Goal: Information Seeking & Learning: Learn about a topic

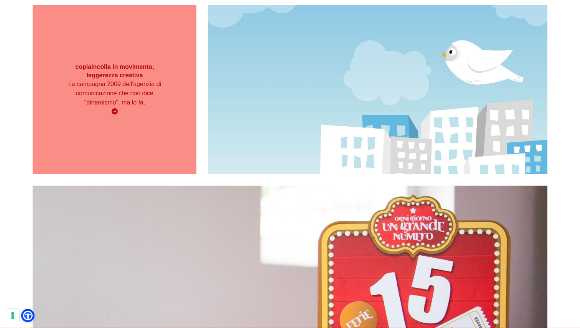
scroll to position [1495, 0]
click at [152, 123] on div "copiaincolla in movimento, leggerezza creativa La campagna 2009 dell'agenzia di…" at bounding box center [115, 89] width 164 height 169
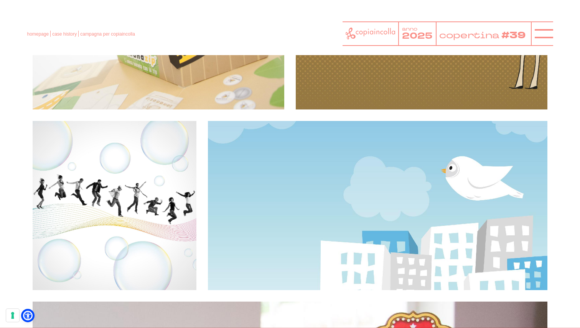
scroll to position [1378, 0]
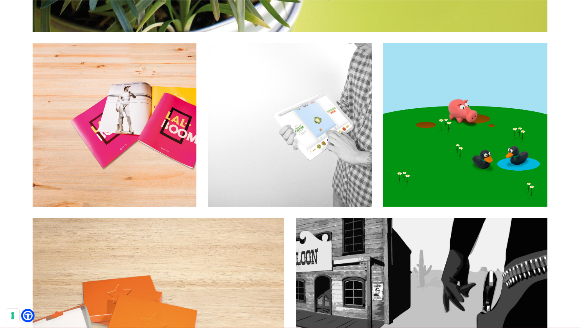
scroll to position [1018, 0]
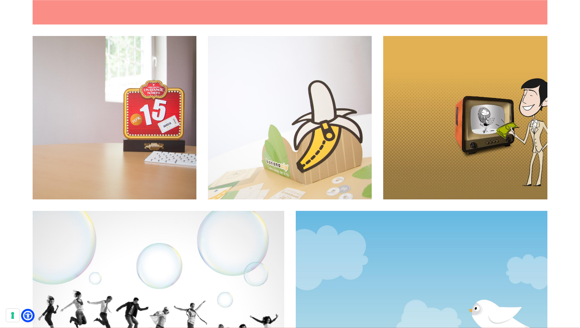
scroll to position [1914, 0]
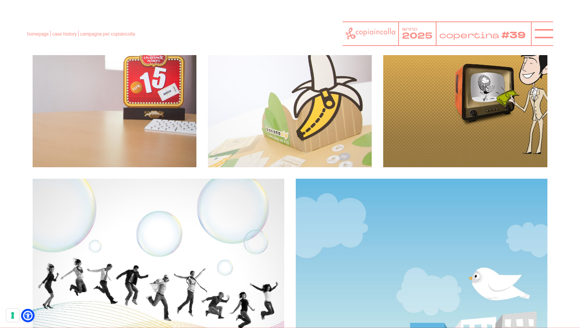
scroll to position [1945, 0]
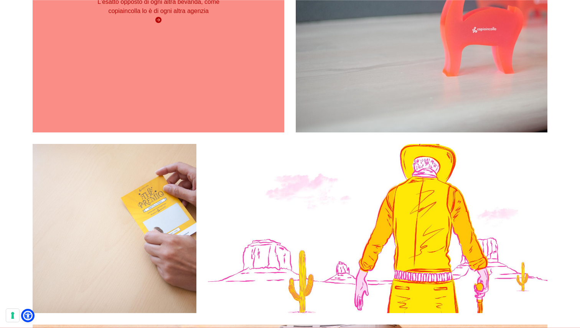
scroll to position [468, 0]
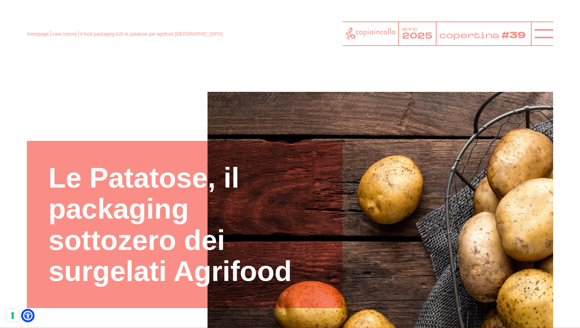
click at [533, 27] on div at bounding box center [541, 33] width 22 height 25
click at [550, 30] on icon at bounding box center [543, 34] width 18 height 18
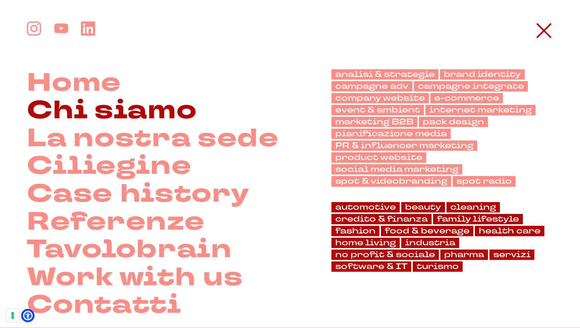
click at [107, 122] on link "Chi siamo" at bounding box center [112, 111] width 170 height 28
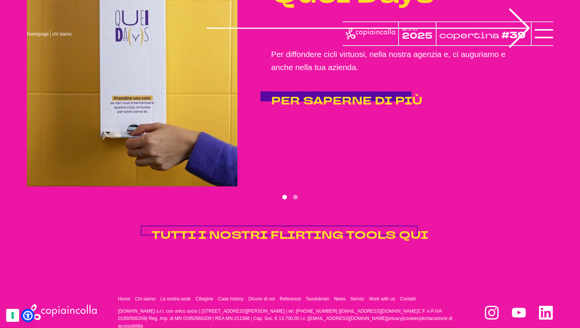
scroll to position [1534, 0]
click at [289, 236] on span "TUTTI I NOSTRI FLIRTING TOOLS QUI" at bounding box center [289, 235] width 277 height 15
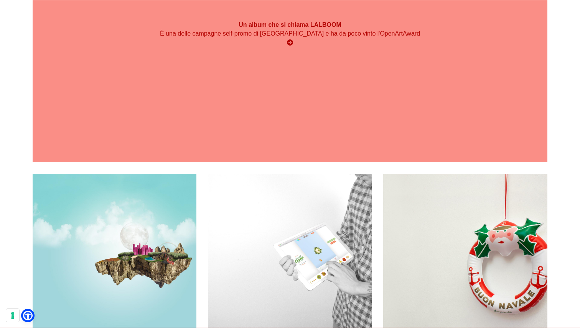
scroll to position [888, 0]
